Goal: Entertainment & Leisure: Consume media (video, audio)

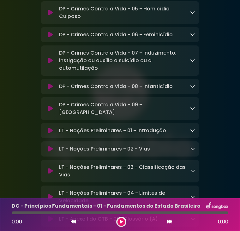
scroll to position [5947, 0]
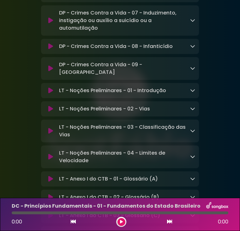
click at [52, 88] on icon at bounding box center [50, 91] width 5 height 6
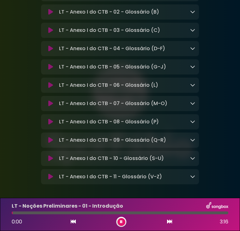
scroll to position [6137, 0]
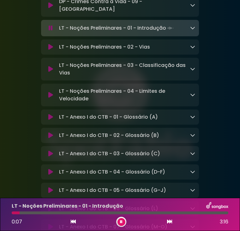
scroll to position [6042, 0]
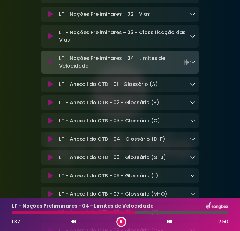
scroll to position [6041, 0]
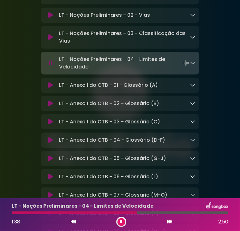
click at [111, 213] on div at bounding box center [75, 213] width 126 height 3
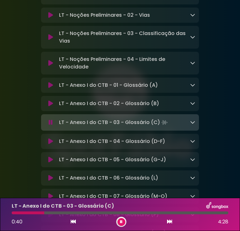
click at [118, 220] on button at bounding box center [122, 222] width 8 height 8
